Goal: Navigation & Orientation: Find specific page/section

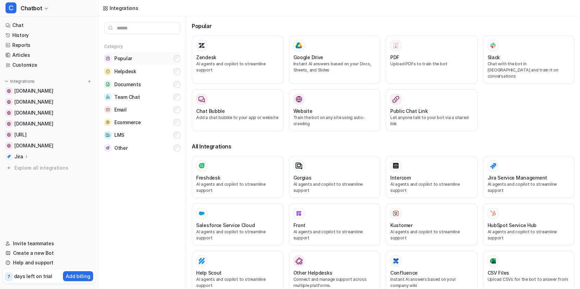
click at [129, 56] on span "Popular" at bounding box center [123, 58] width 18 height 7
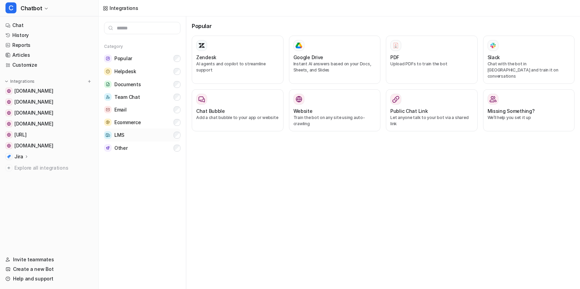
click at [147, 132] on button "LMS" at bounding box center [142, 135] width 76 height 13
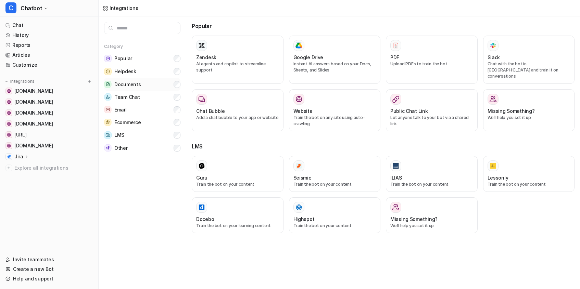
click at [141, 84] on button "Documents" at bounding box center [142, 84] width 76 height 13
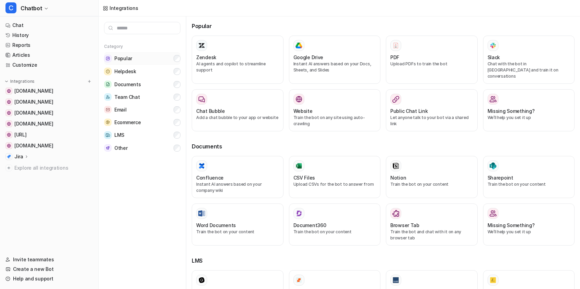
click at [139, 63] on button "Popular" at bounding box center [142, 58] width 76 height 13
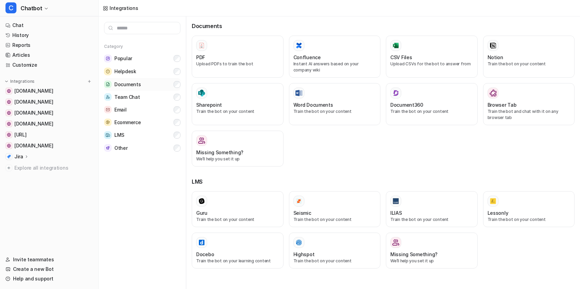
click at [140, 79] on button "Documents" at bounding box center [142, 84] width 76 height 13
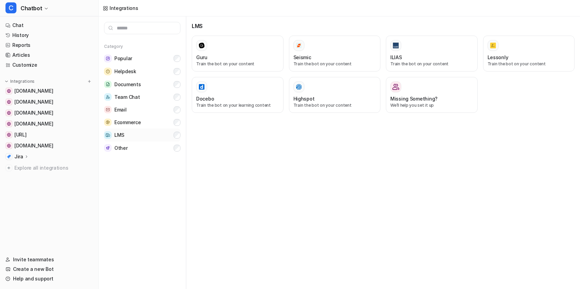
click at [143, 138] on button "LMS" at bounding box center [142, 135] width 76 height 13
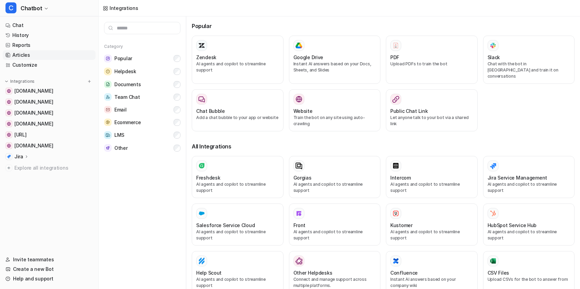
click at [19, 53] on link "Articles" at bounding box center [49, 55] width 93 height 10
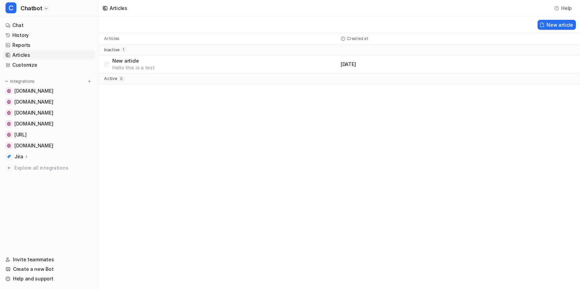
click at [137, 122] on div "Articles Help New article Articles Created at inactive 1 New article Hello this…" at bounding box center [290, 144] width 580 height 289
click at [108, 68] on div "New article Hello this is a test" at bounding box center [221, 64] width 234 height 14
click at [134, 142] on div "Articles Help New article Articles Created at inactive 1 New article Hello this…" at bounding box center [290, 144] width 580 height 289
click at [165, 155] on div "Articles Help New article Articles Created at inactive 1 New article Hello this…" at bounding box center [290, 144] width 580 height 289
